Goal: Find specific page/section: Find specific page/section

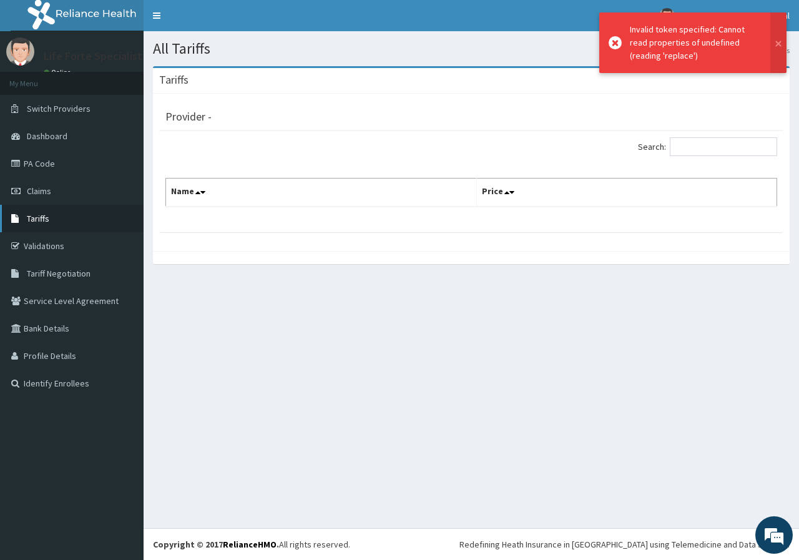
click at [39, 222] on span "Tariffs" at bounding box center [38, 218] width 22 height 11
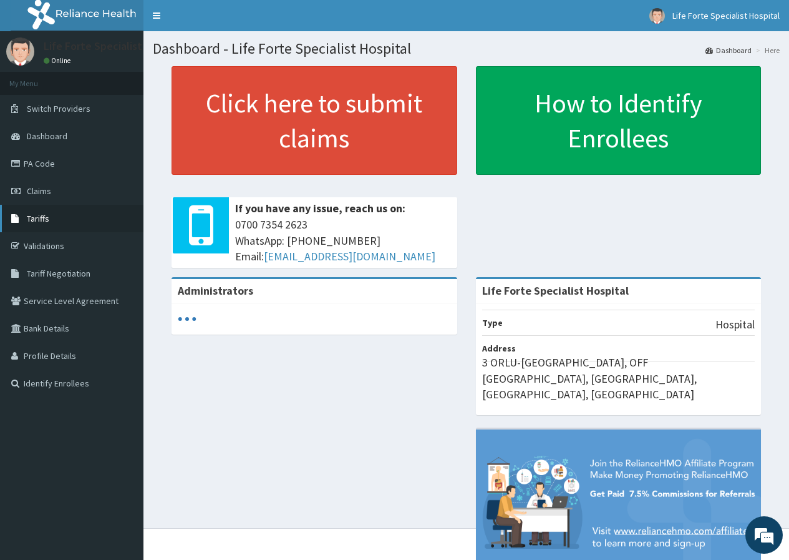
click at [45, 218] on span "Tariffs" at bounding box center [38, 218] width 22 height 11
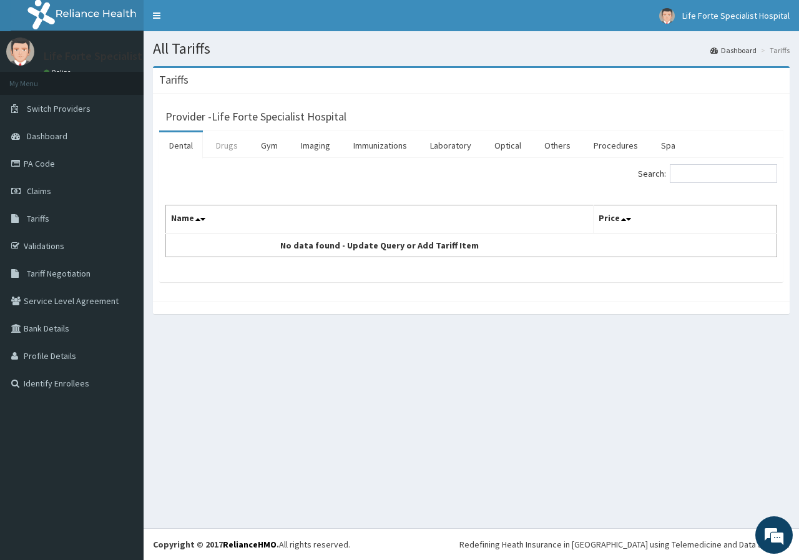
click at [227, 146] on link "Drugs" at bounding box center [227, 145] width 42 height 26
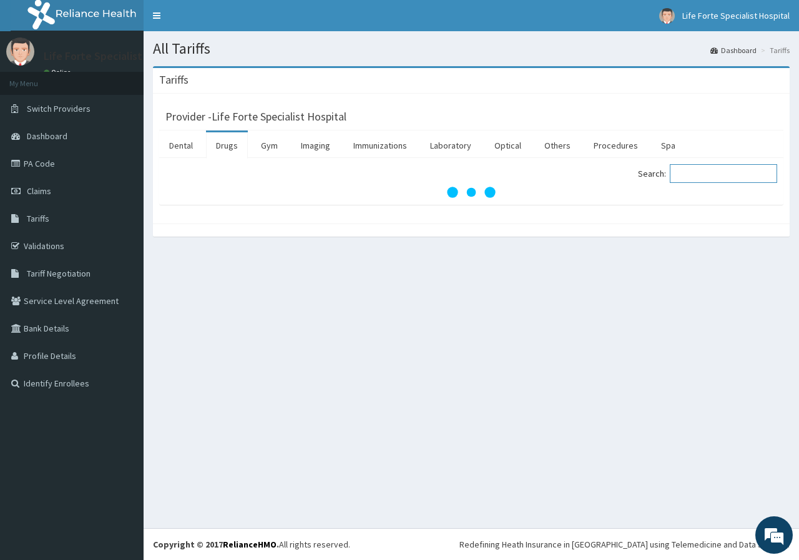
click at [718, 181] on input "Search:" at bounding box center [723, 173] width 107 height 19
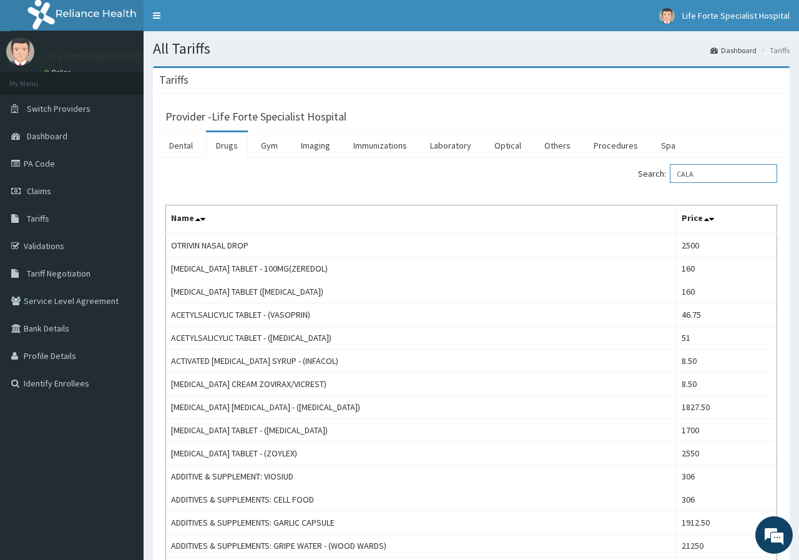
type input "CALA"
